Goal: Information Seeking & Learning: Learn about a topic

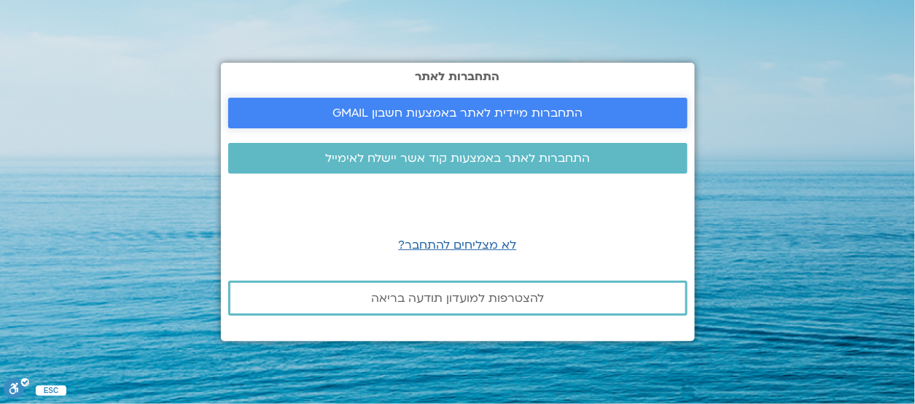
click at [363, 117] on span "התחברות מיידית לאתר באמצעות חשבון GMAIL" at bounding box center [457, 112] width 250 height 13
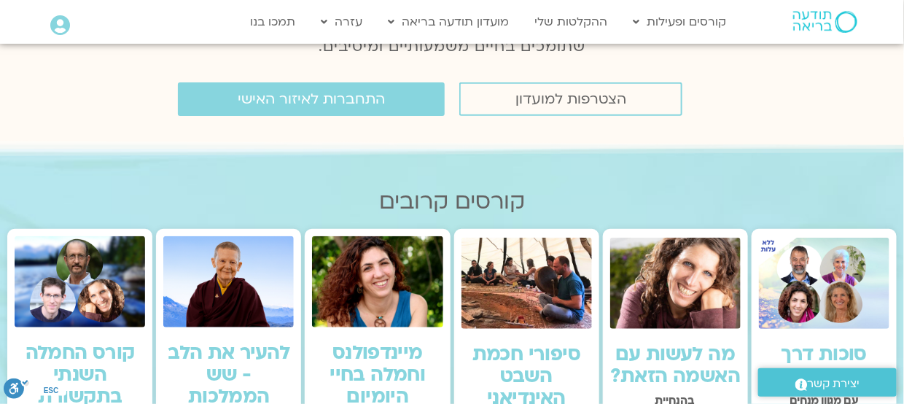
scroll to position [281, 0]
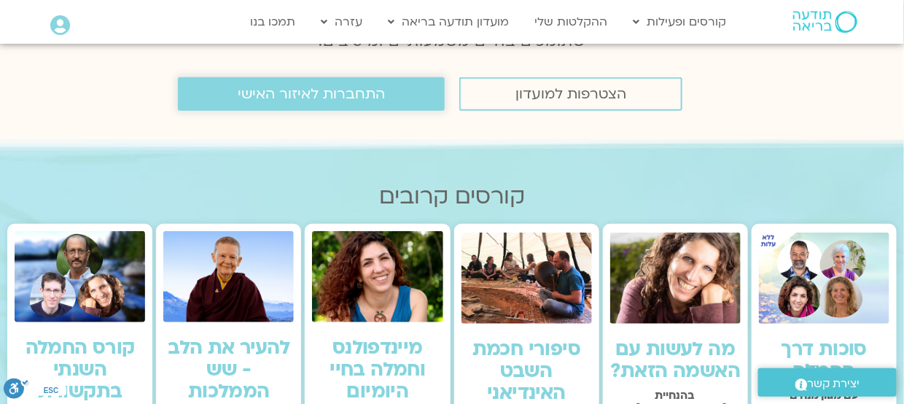
click at [298, 98] on span "התחברות לאיזור האישי" at bounding box center [311, 94] width 147 height 16
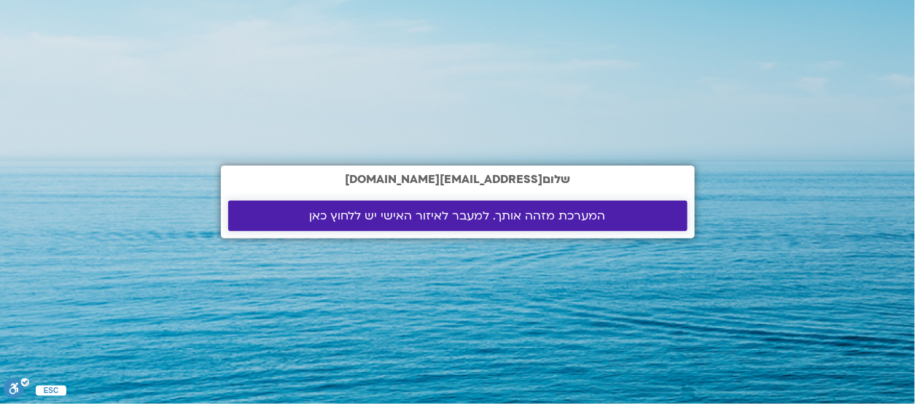
click at [333, 217] on span "המערכת מזהה אותך. למעבר לאיזור האישי יש ללחוץ כאן" at bounding box center [458, 215] width 296 height 13
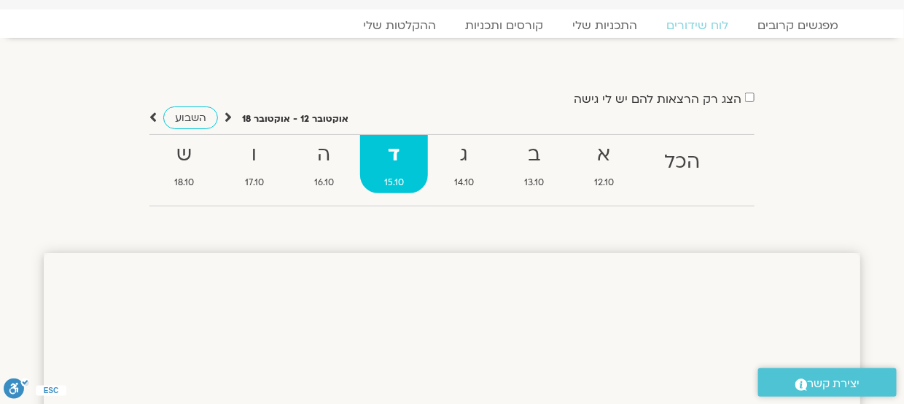
scroll to position [58, 0]
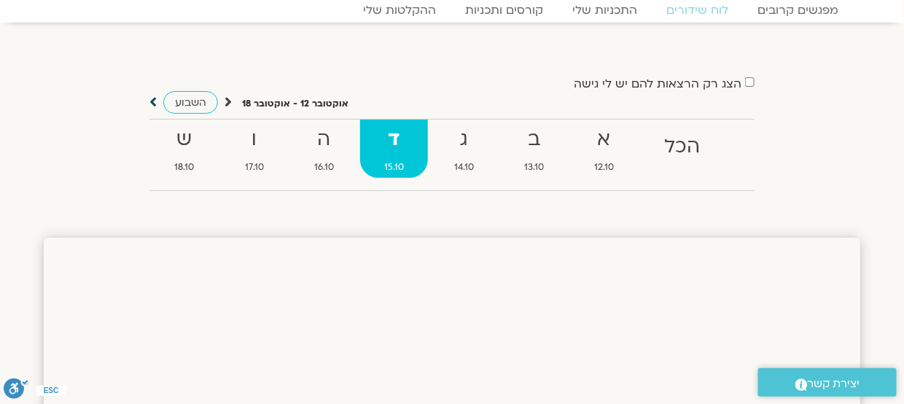
click at [152, 98] on icon at bounding box center [152, 102] width 7 height 15
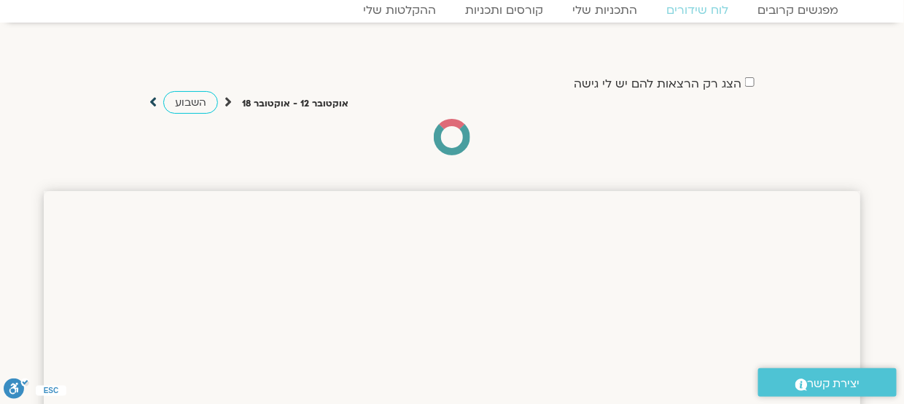
click at [152, 98] on icon at bounding box center [152, 102] width 7 height 15
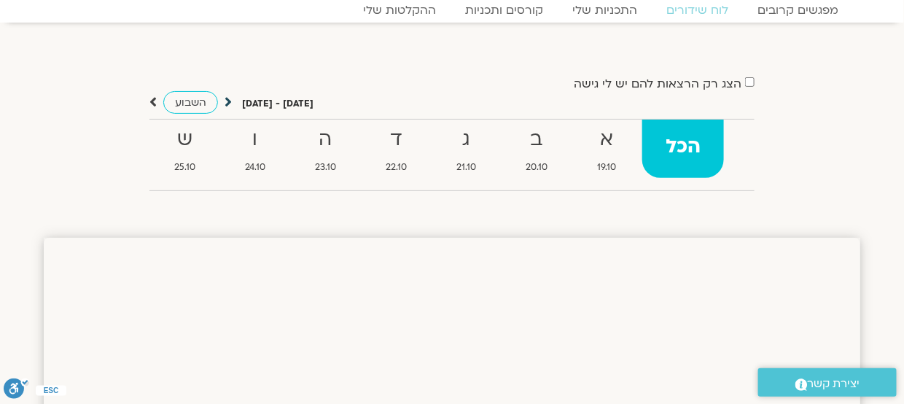
click at [226, 99] on icon at bounding box center [228, 102] width 7 height 15
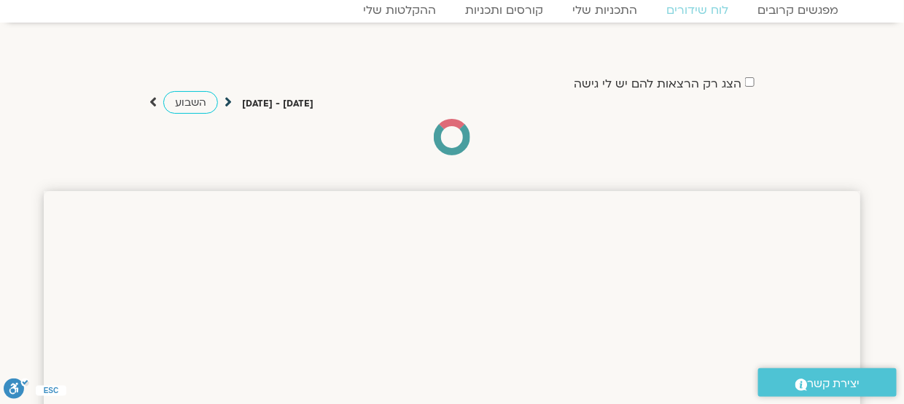
click at [226, 99] on icon at bounding box center [228, 102] width 7 height 15
click at [226, 100] on icon at bounding box center [228, 102] width 7 height 15
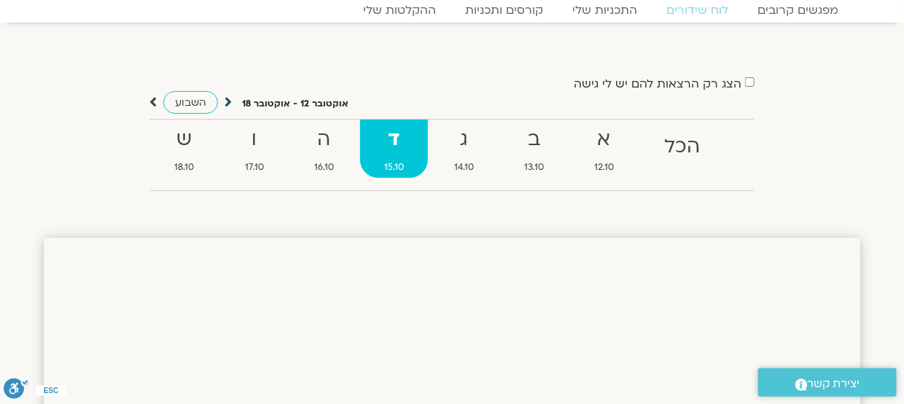
click at [225, 99] on icon at bounding box center [228, 102] width 7 height 15
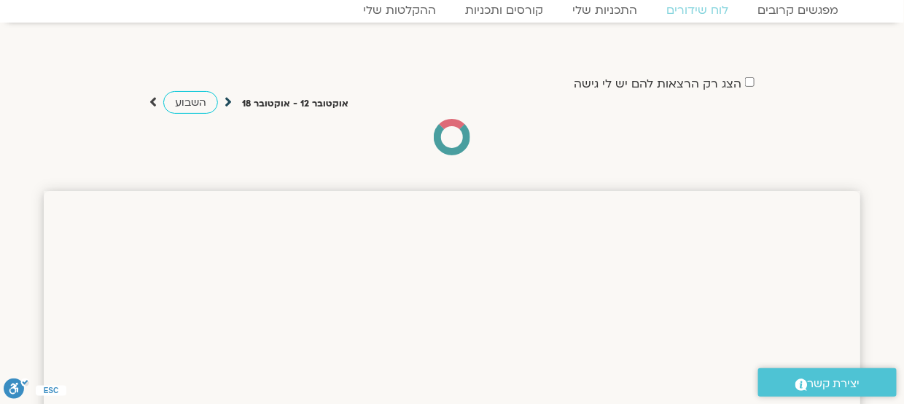
click at [225, 99] on icon at bounding box center [228, 102] width 7 height 15
click at [228, 99] on icon at bounding box center [228, 102] width 7 height 15
click at [152, 103] on icon at bounding box center [152, 102] width 7 height 15
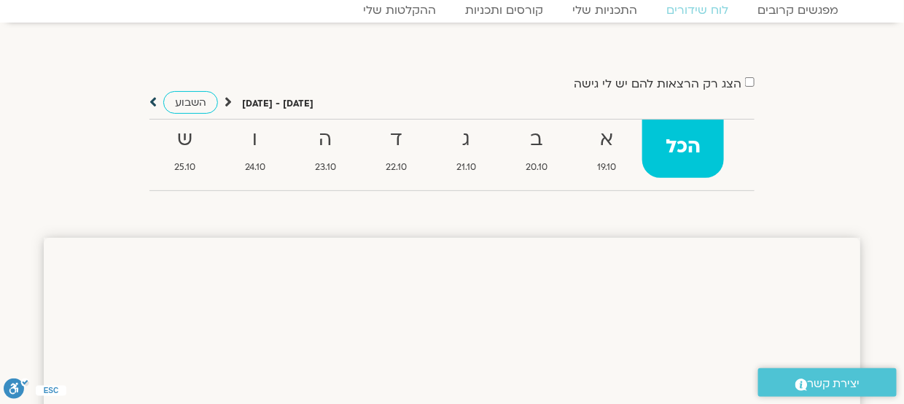
click at [151, 99] on icon at bounding box center [152, 102] width 7 height 15
click at [225, 101] on icon at bounding box center [228, 102] width 7 height 15
click at [229, 101] on icon at bounding box center [228, 102] width 7 height 15
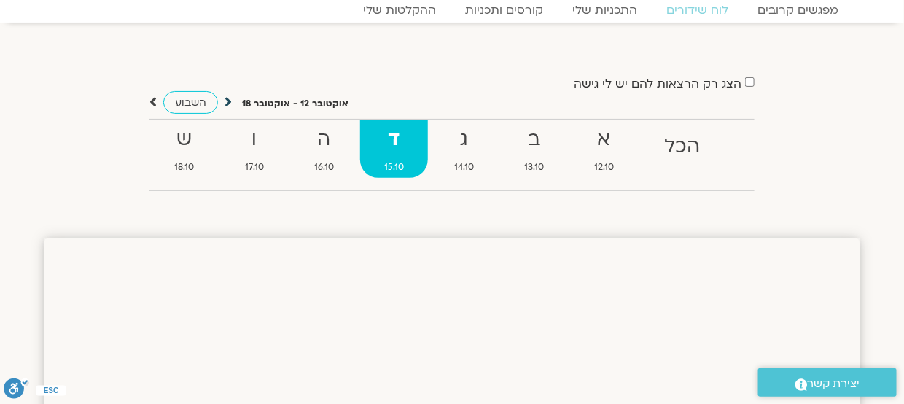
click at [227, 101] on icon at bounding box center [228, 102] width 7 height 15
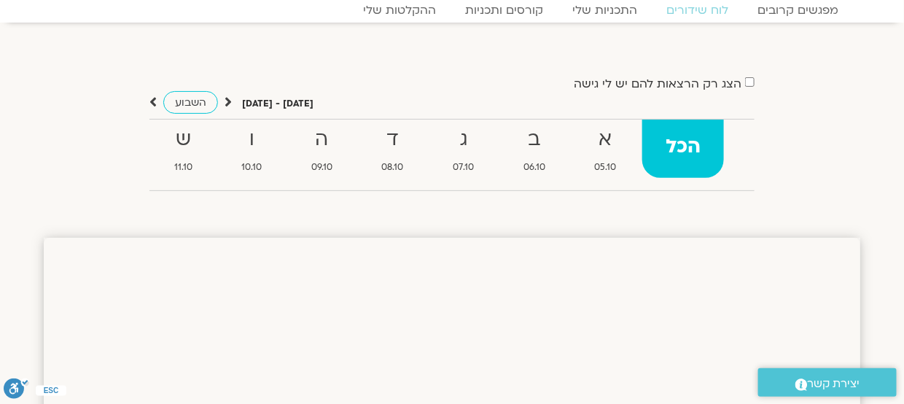
click at [227, 101] on icon at bounding box center [228, 102] width 7 height 15
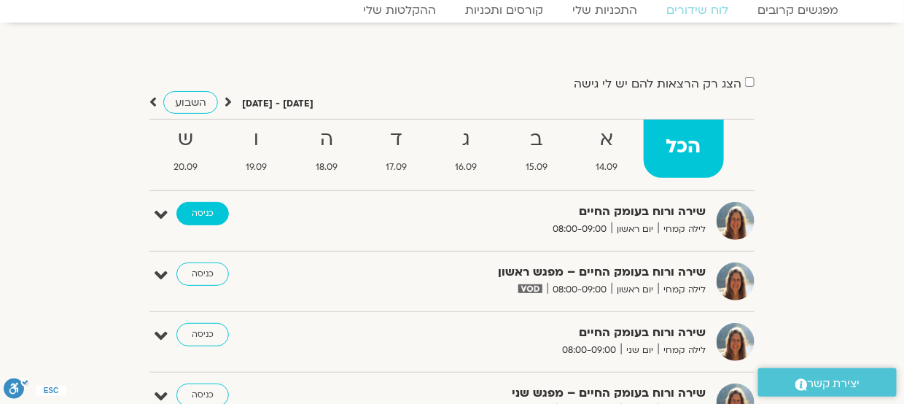
click at [204, 213] on link "כניסה" at bounding box center [202, 213] width 52 height 23
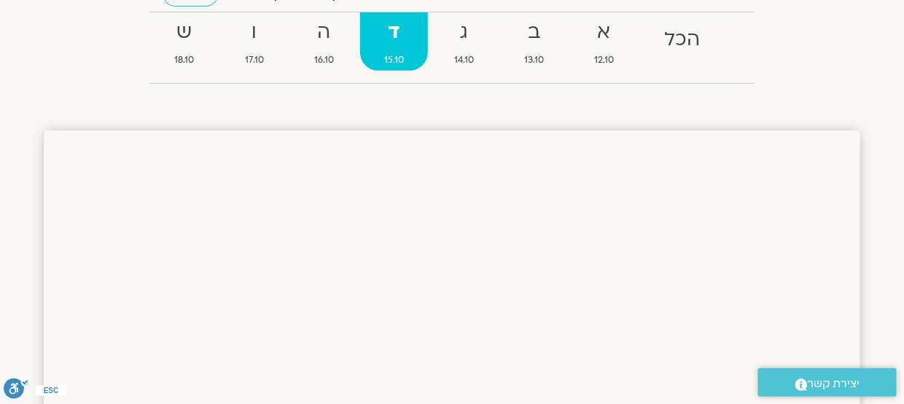
scroll to position [136, 0]
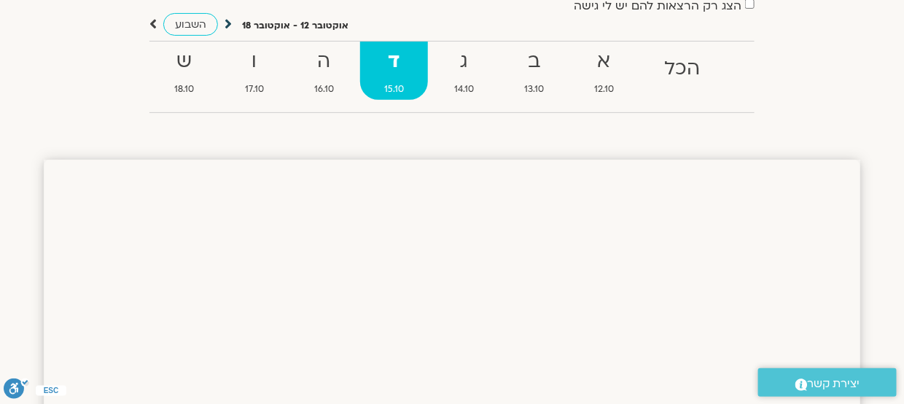
click at [225, 20] on icon at bounding box center [228, 24] width 7 height 15
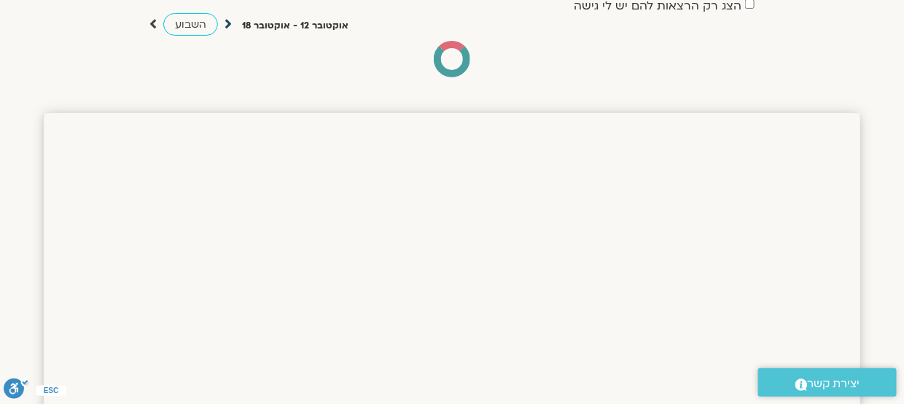
click at [225, 20] on icon at bounding box center [228, 24] width 7 height 15
click at [227, 24] on icon at bounding box center [228, 24] width 7 height 15
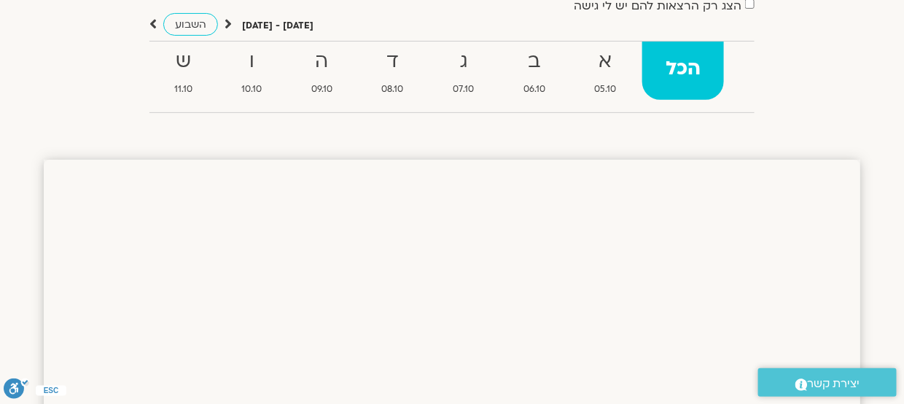
click at [227, 23] on icon at bounding box center [228, 24] width 7 height 15
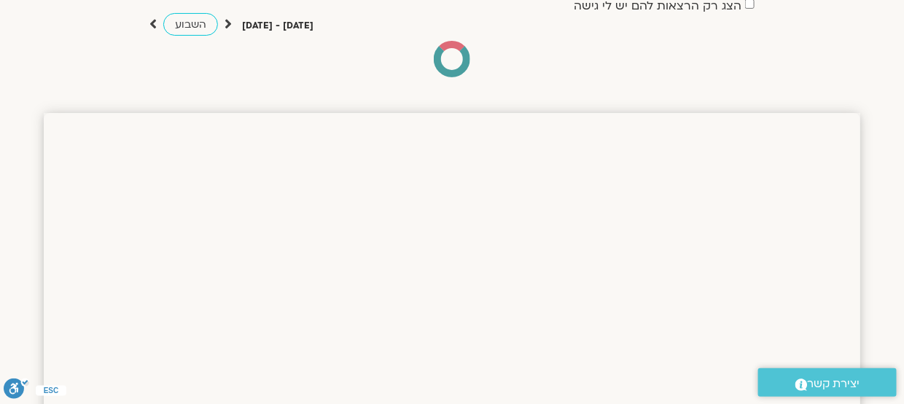
click at [227, 23] on icon at bounding box center [228, 24] width 7 height 15
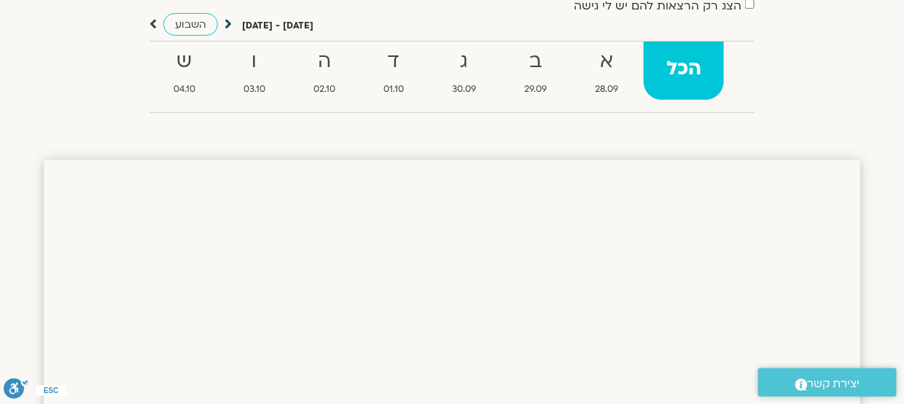
scroll to position [0, 0]
click at [226, 21] on icon at bounding box center [228, 24] width 7 height 15
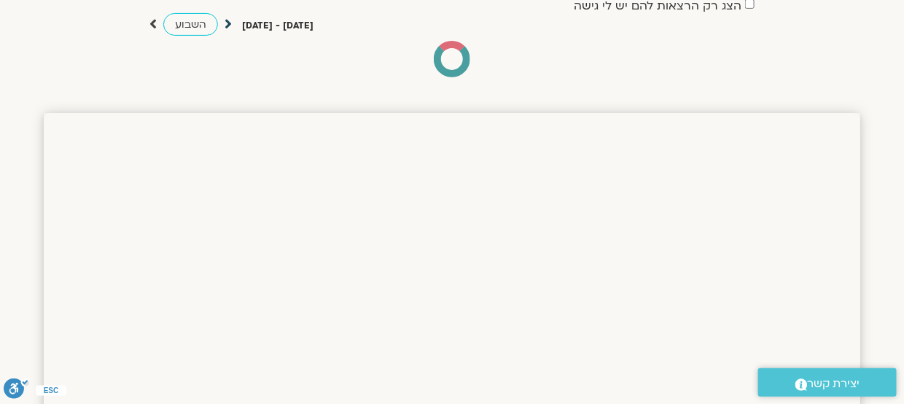
click at [226, 21] on icon at bounding box center [228, 24] width 7 height 15
click at [226, 23] on icon at bounding box center [228, 24] width 7 height 15
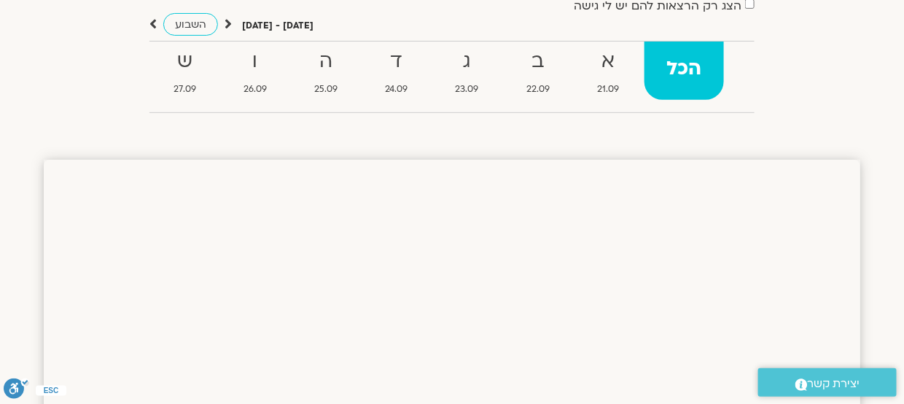
click at [229, 23] on icon at bounding box center [228, 24] width 7 height 15
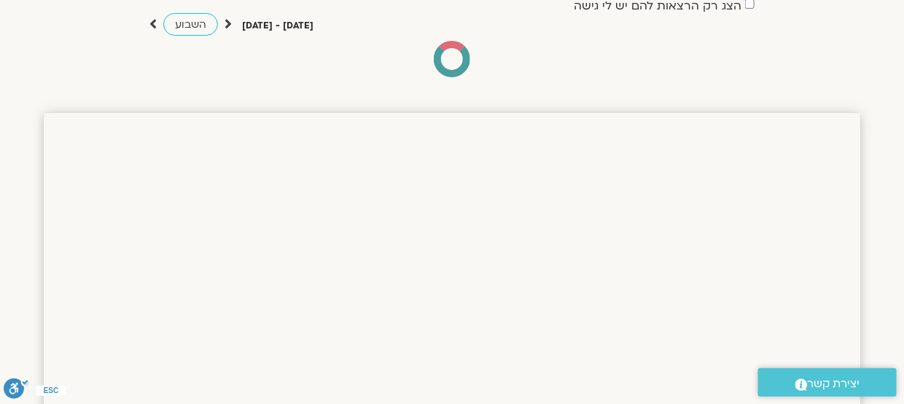
click at [229, 23] on icon at bounding box center [228, 24] width 7 height 15
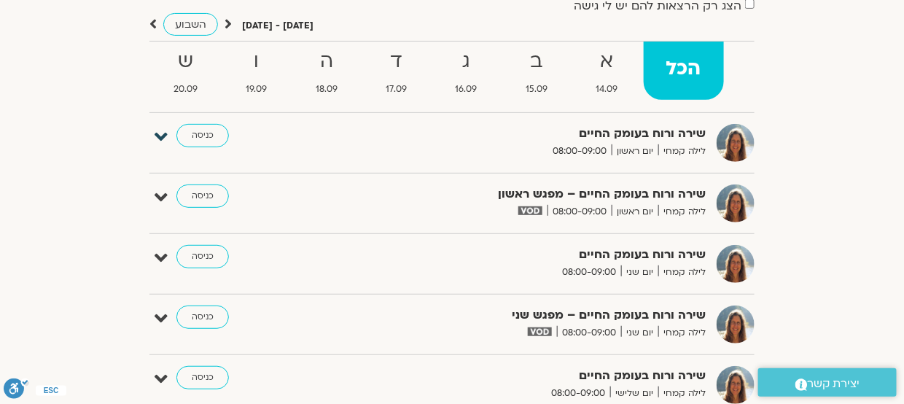
click at [160, 137] on icon at bounding box center [161, 137] width 13 height 20
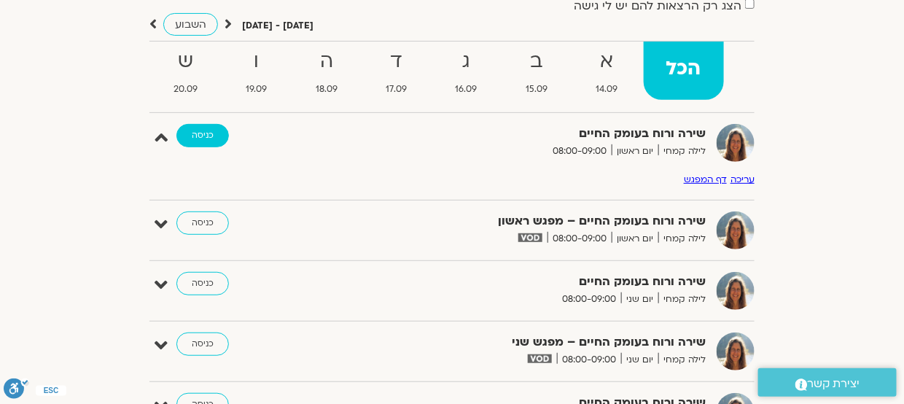
click at [206, 134] on link "כניסה" at bounding box center [202, 135] width 52 height 23
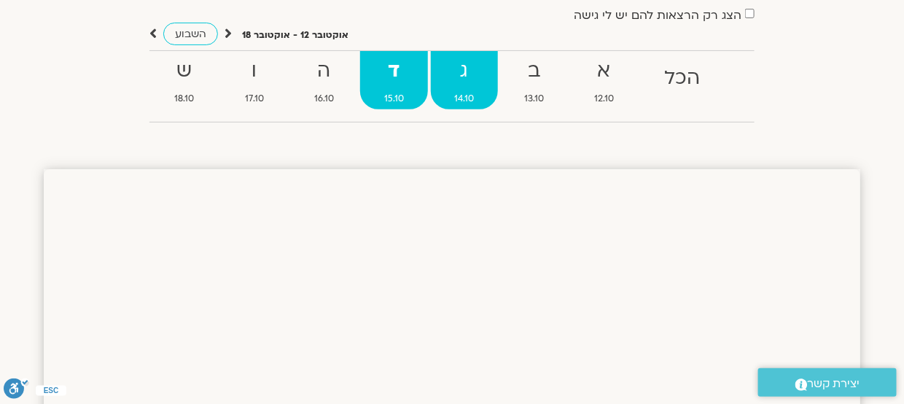
scroll to position [136, 0]
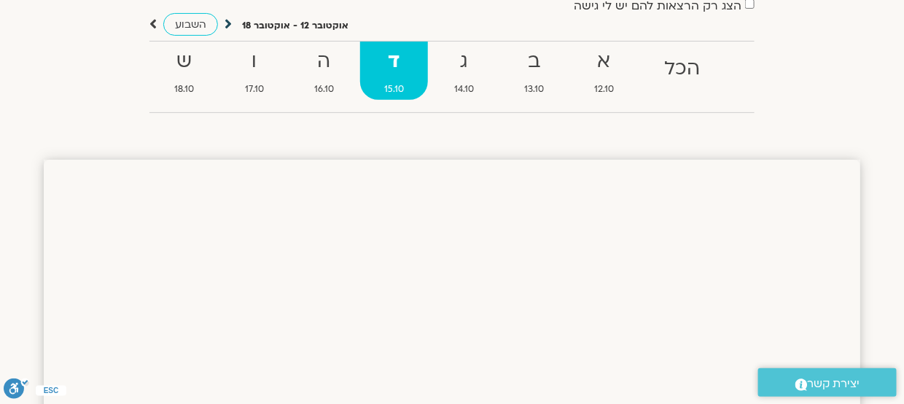
click at [227, 23] on icon at bounding box center [228, 24] width 7 height 15
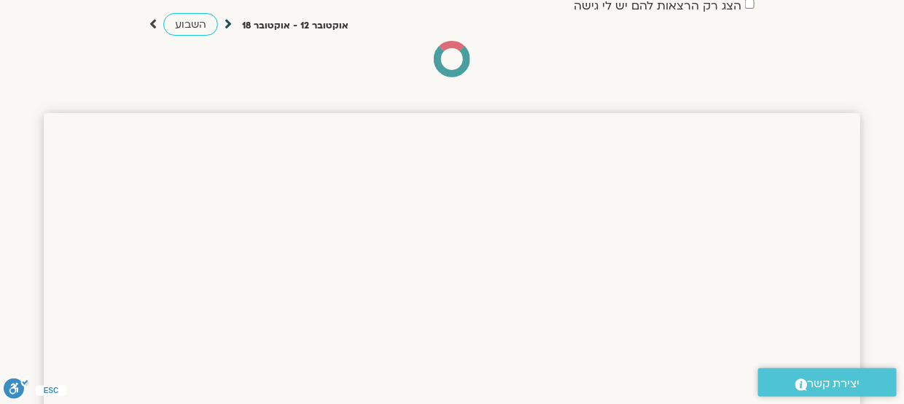
click at [227, 23] on icon at bounding box center [228, 24] width 7 height 15
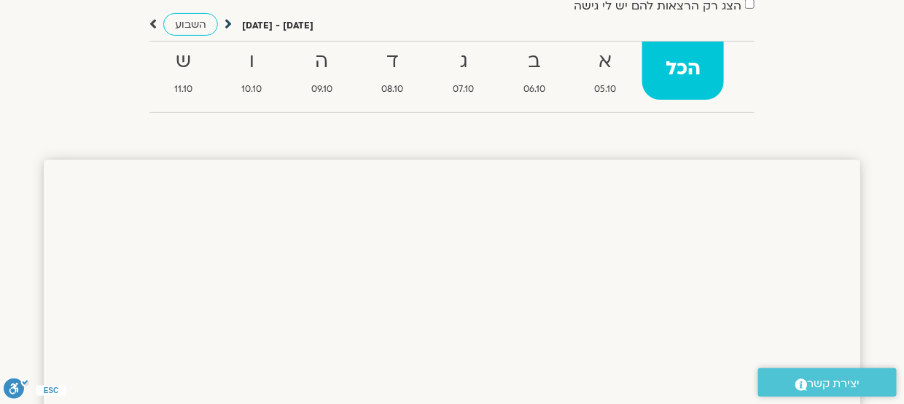
click at [225, 23] on icon at bounding box center [228, 24] width 7 height 15
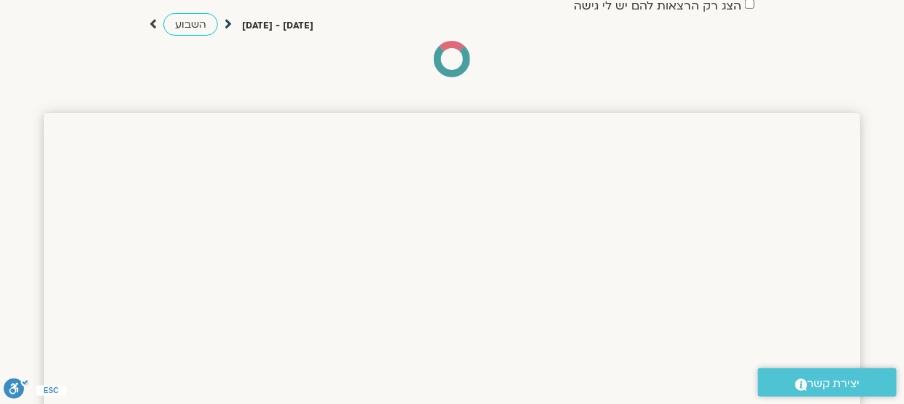
click at [227, 21] on icon at bounding box center [228, 24] width 7 height 15
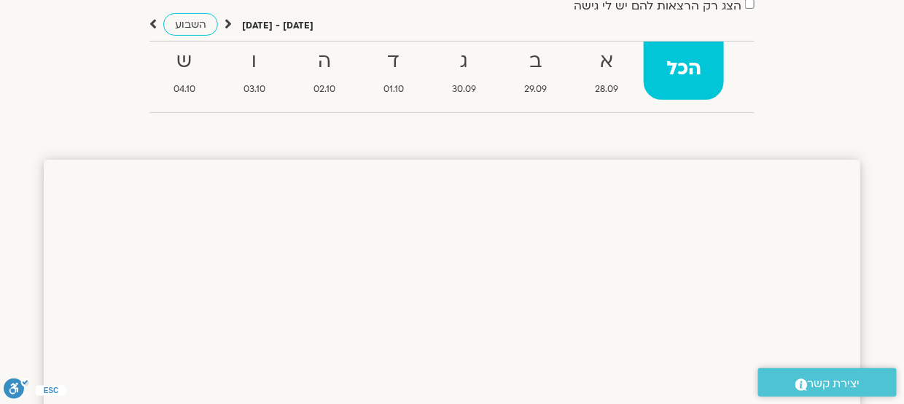
click at [227, 23] on icon at bounding box center [228, 24] width 7 height 15
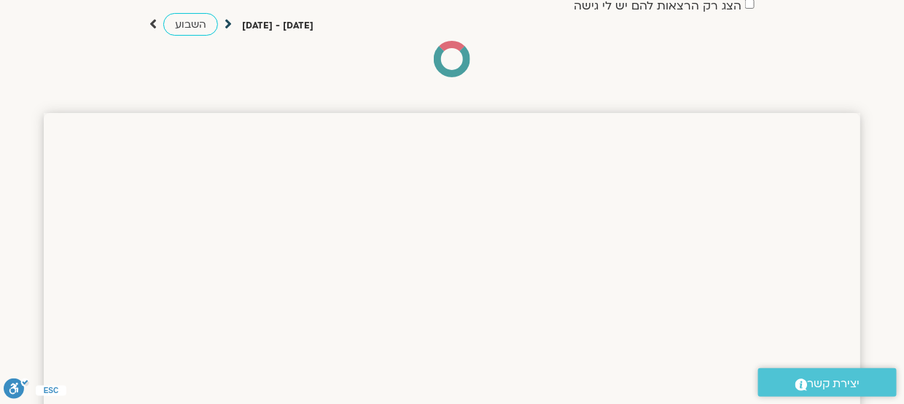
scroll to position [0, 0]
click at [227, 21] on icon at bounding box center [228, 24] width 7 height 15
click at [227, 23] on icon at bounding box center [228, 24] width 7 height 15
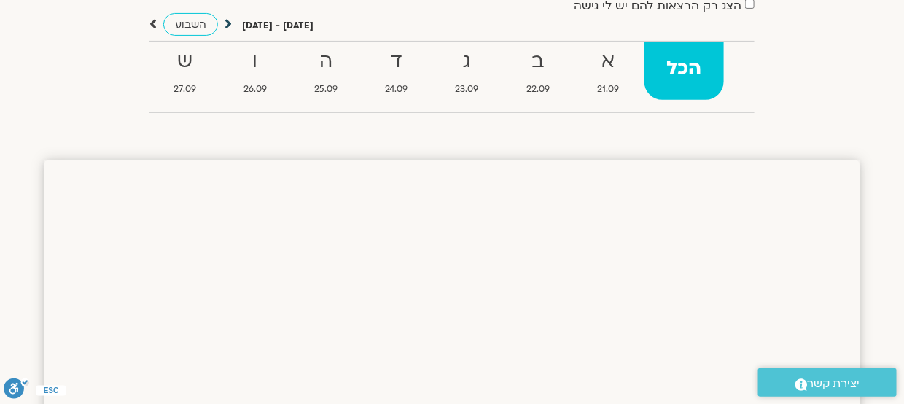
click at [227, 22] on icon at bounding box center [228, 24] width 7 height 15
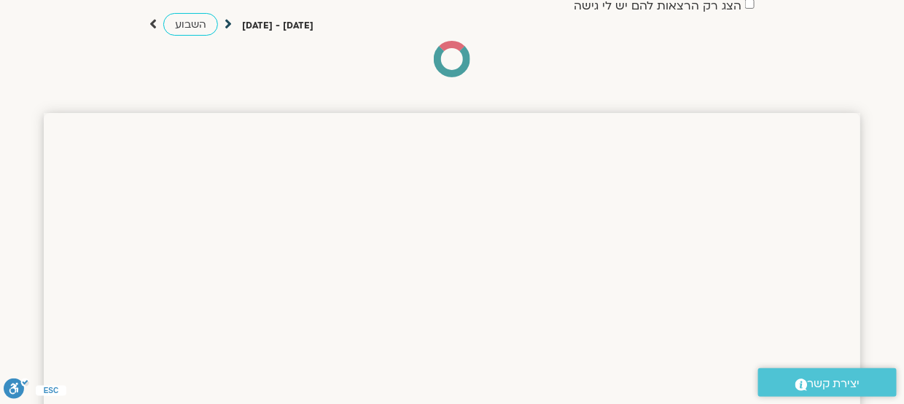
click at [227, 22] on icon at bounding box center [228, 24] width 7 height 15
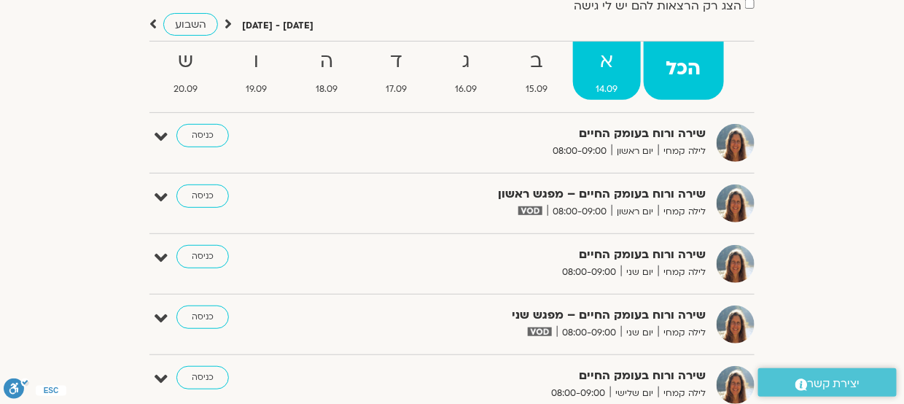
click at [607, 72] on strong "א" at bounding box center [606, 61] width 67 height 33
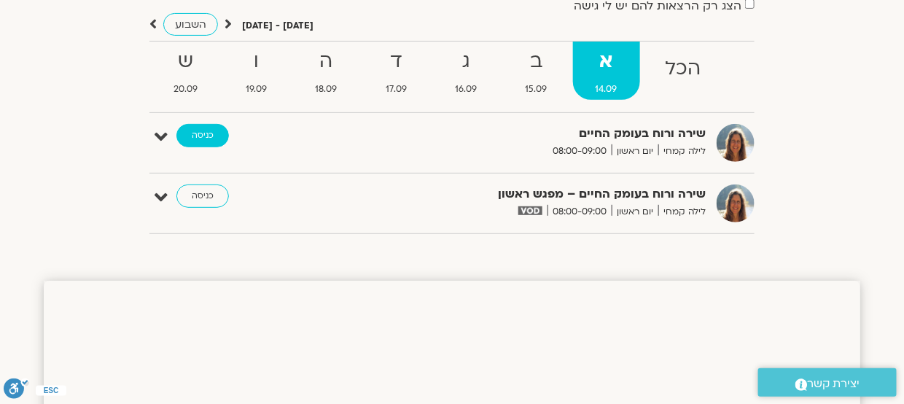
click at [192, 136] on link "כניסה" at bounding box center [202, 135] width 52 height 23
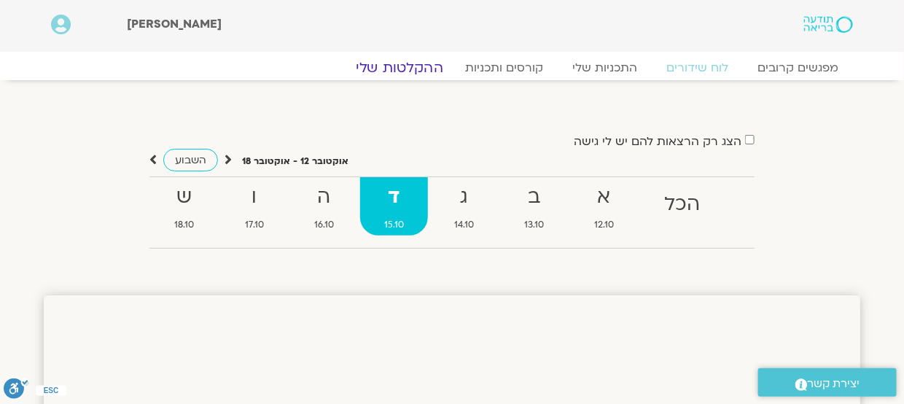
click at [397, 67] on link "ההקלטות שלי" at bounding box center [399, 67] width 122 height 17
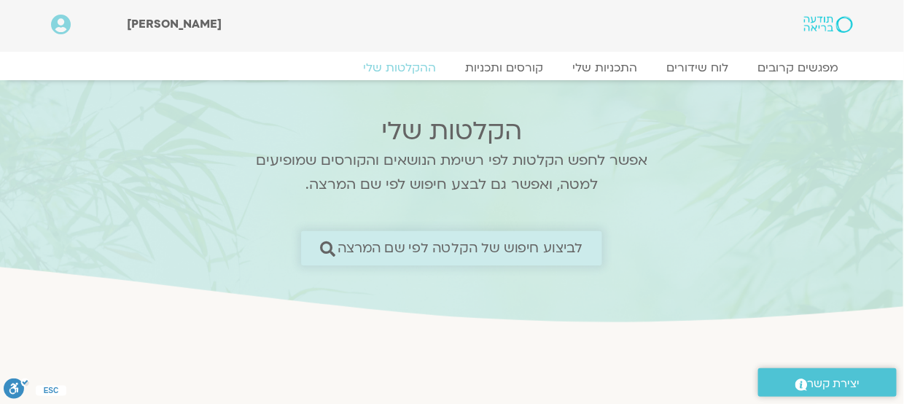
click at [345, 249] on span "לביצוע חיפוש של הקלטה לפי שם המרצה" at bounding box center [461, 248] width 246 height 15
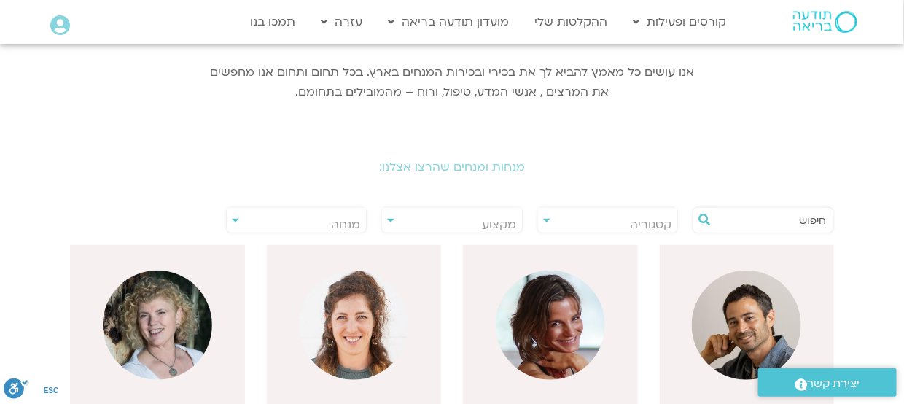
scroll to position [209, 0]
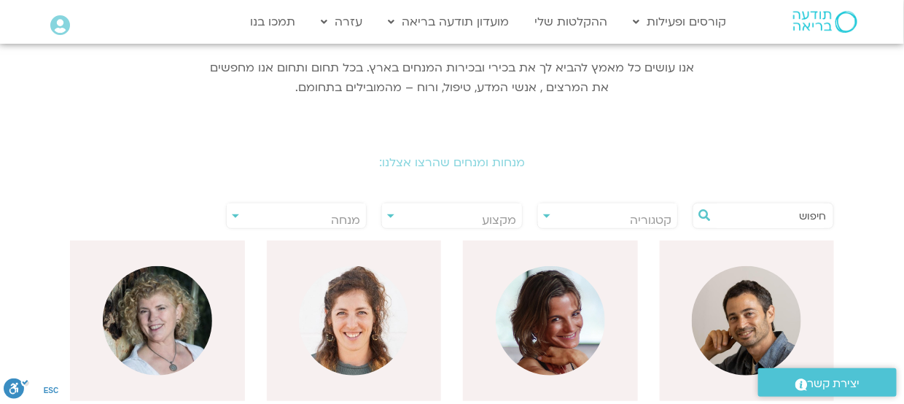
click at [233, 214] on div "**********" at bounding box center [296, 216] width 141 height 26
click at [234, 215] on div "**********" at bounding box center [296, 216] width 141 height 26
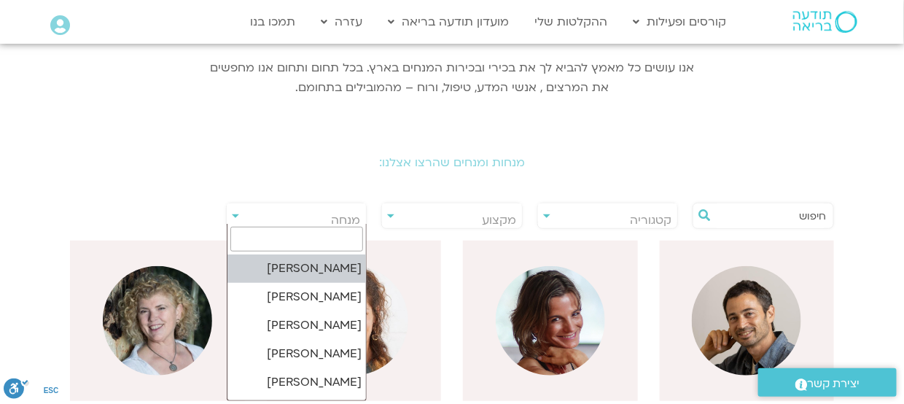
click at [297, 215] on span "מנחה" at bounding box center [297, 220] width 140 height 34
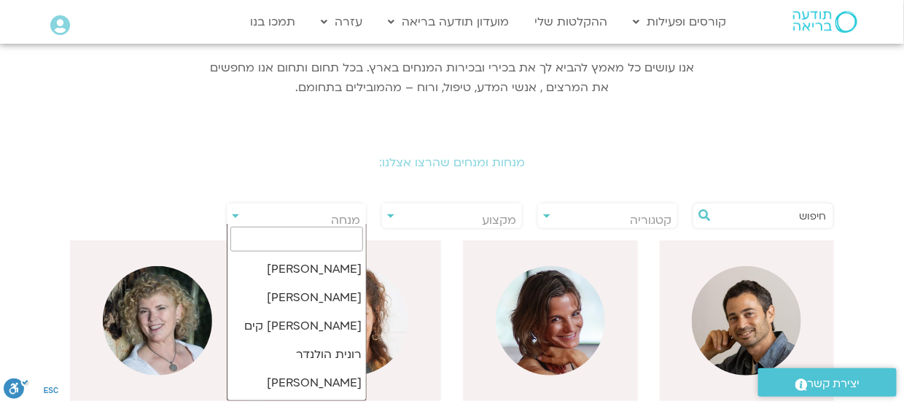
scroll to position [2129, 0]
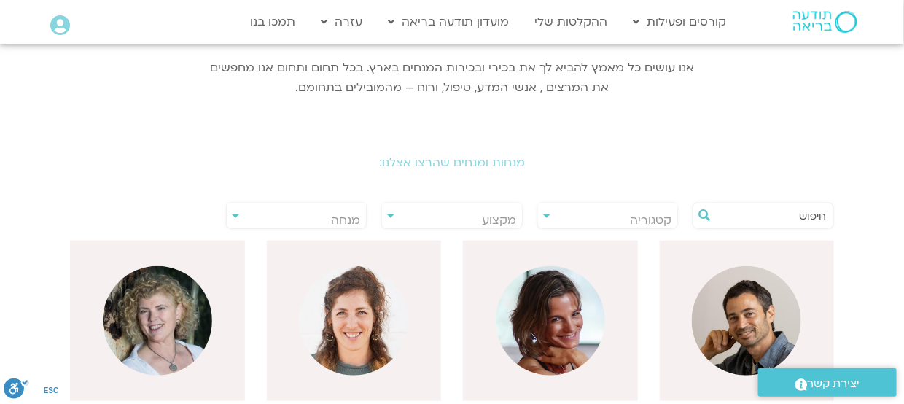
click at [546, 215] on div "**********" at bounding box center [607, 216] width 141 height 26
click at [546, 214] on div "**********" at bounding box center [607, 216] width 141 height 26
click at [391, 215] on div "**********" at bounding box center [451, 216] width 141 height 26
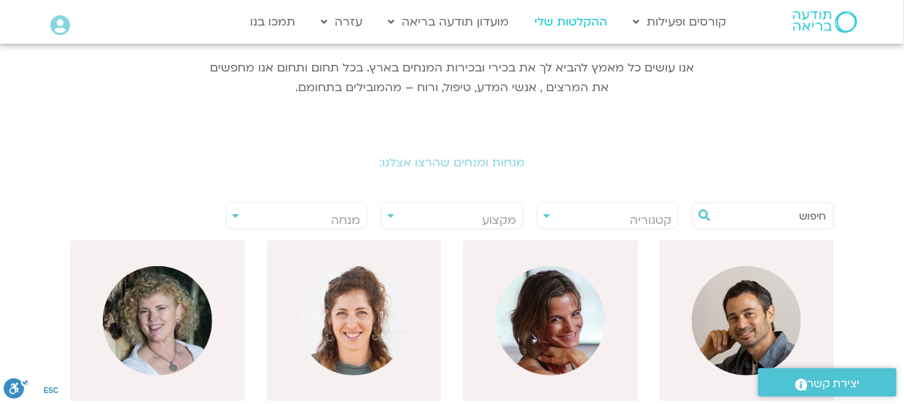
click at [577, 20] on link "ההקלטות שלי" at bounding box center [570, 22] width 87 height 28
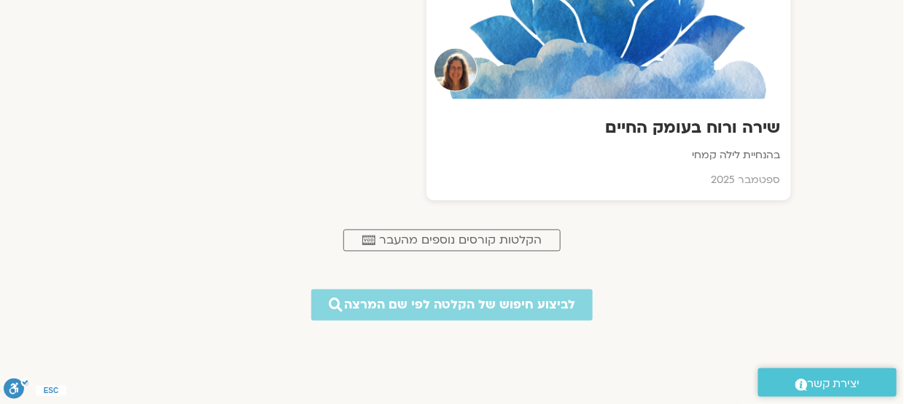
scroll to position [757, 0]
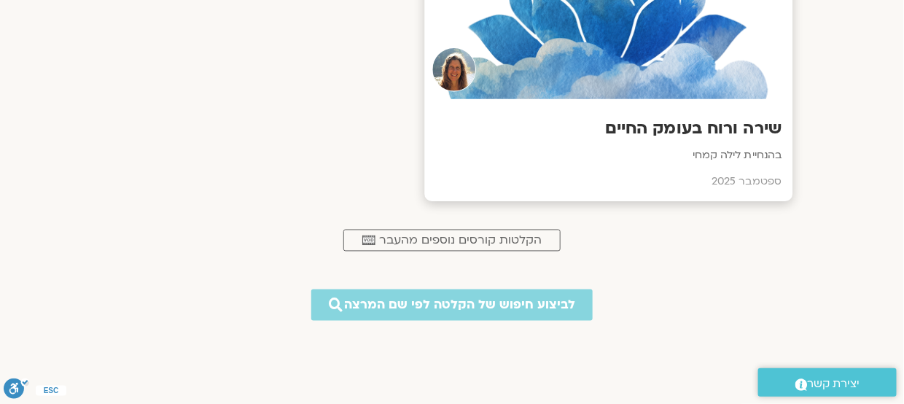
click at [706, 122] on h3 "שירה ורוח בעומק החיים" at bounding box center [609, 129] width 346 height 23
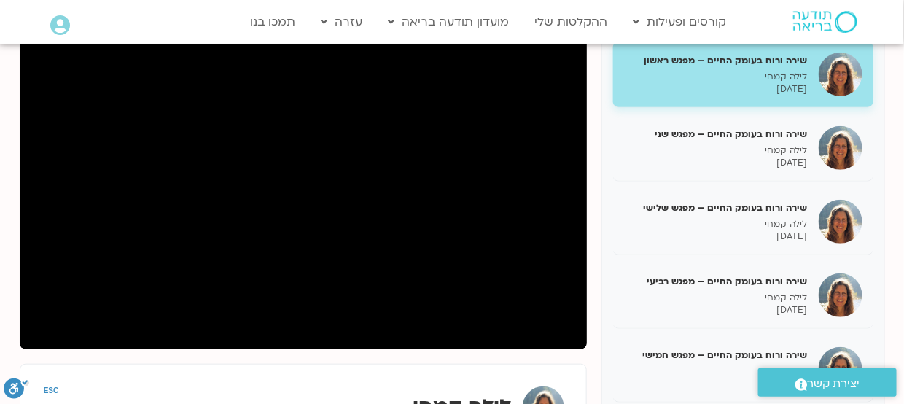
click at [8, 330] on section "שירה ורוח בעומק החיים – מפגש ראשון לילה [PERSON_NAME] [DATE] שירה ורוח בעומק הח…" at bounding box center [452, 292] width 904 height 612
